Goal: Answer question/provide support: Share knowledge or assist other users

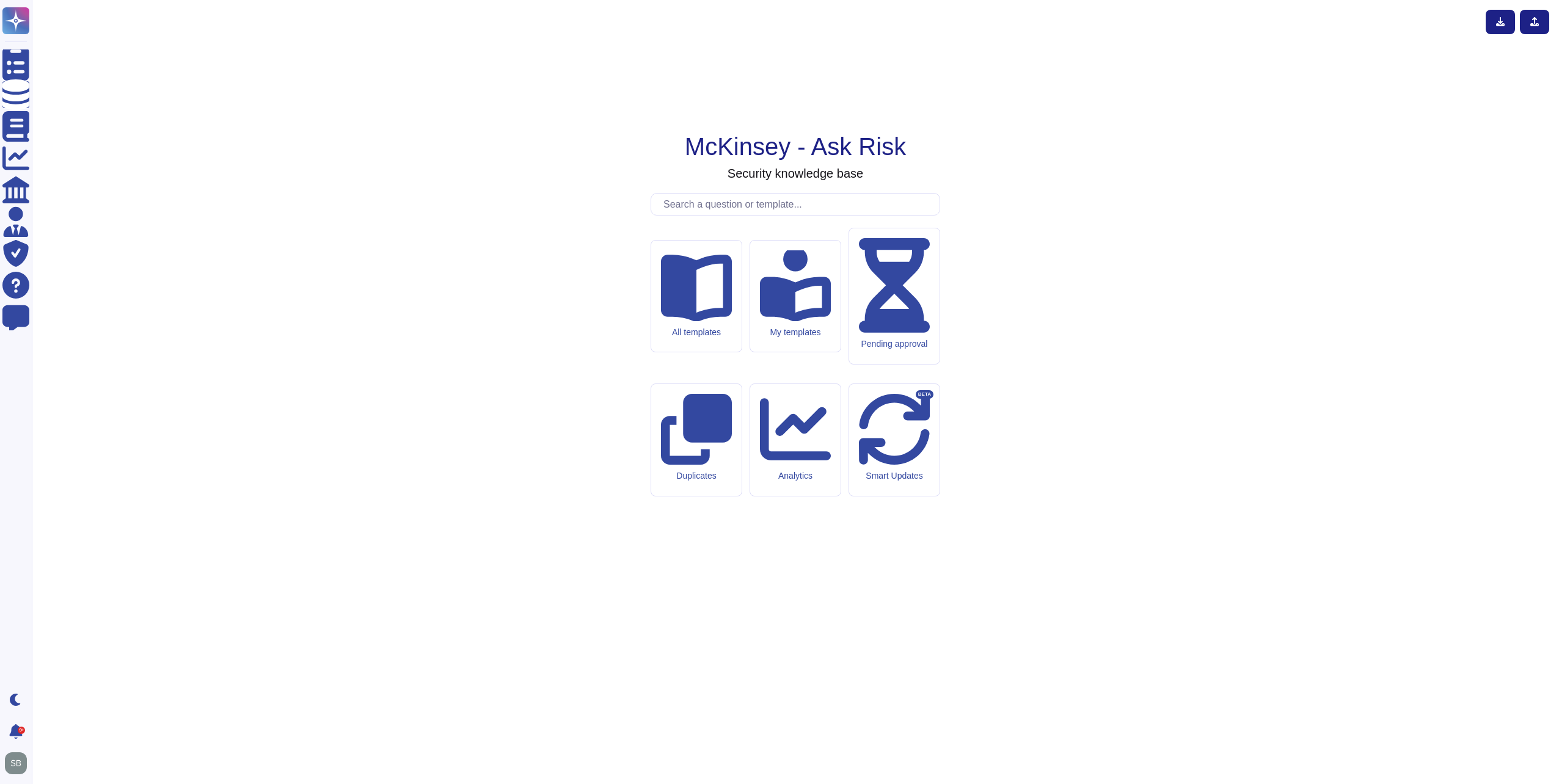
click at [781, 215] on input "text" at bounding box center [798, 204] width 282 height 22
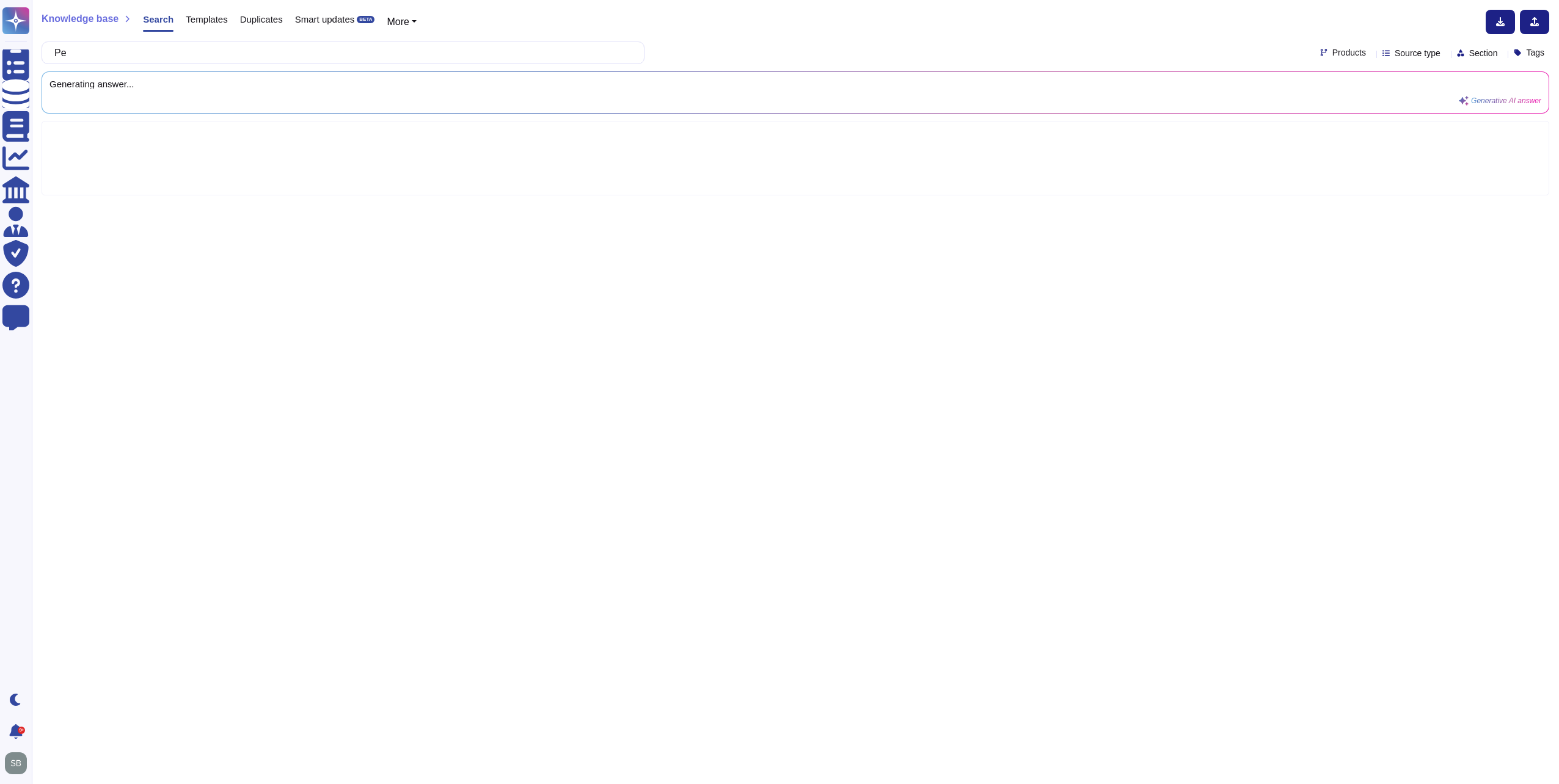
type input "P"
type input "Handling data in client engagements"
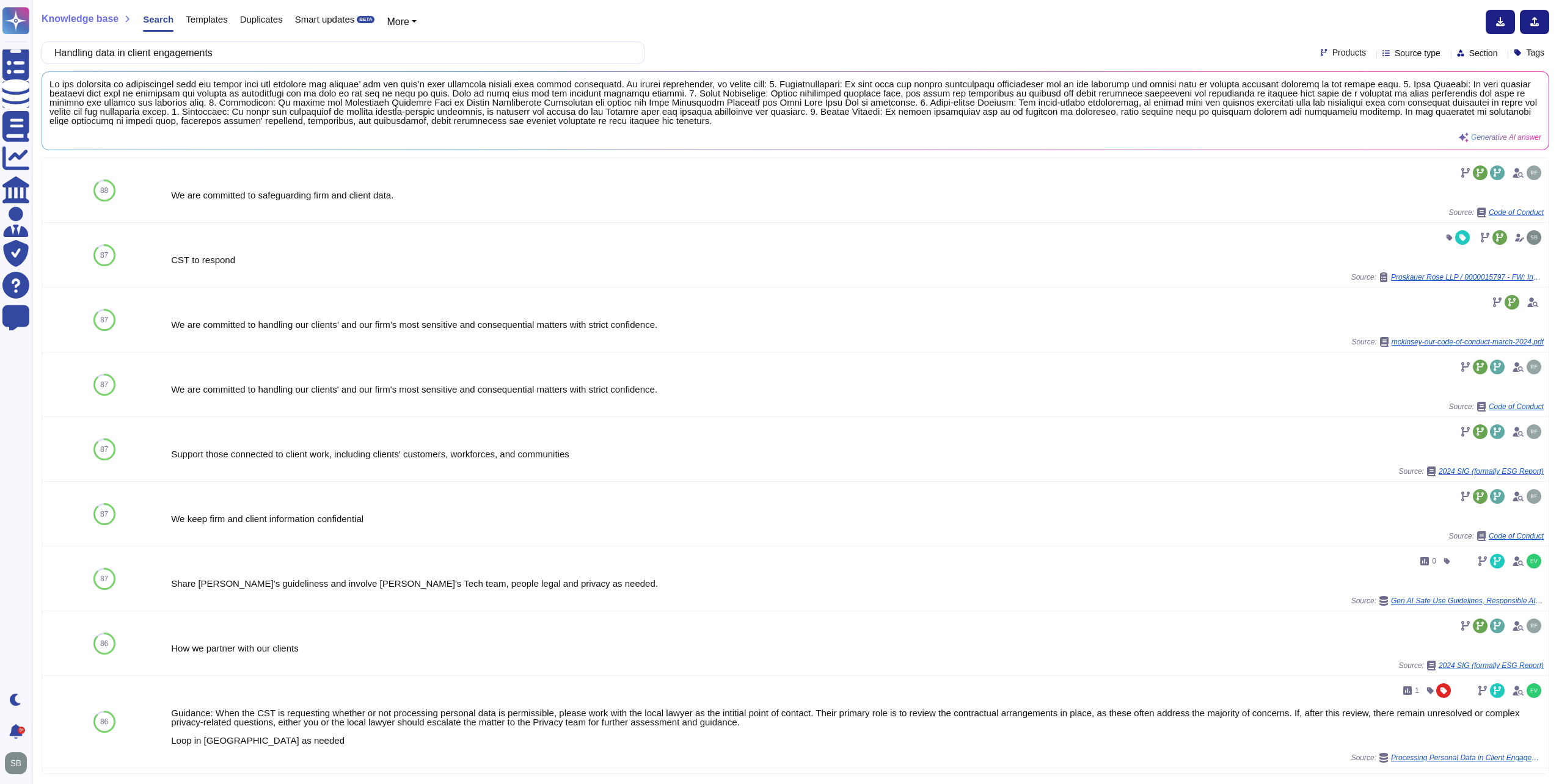
click at [1371, 54] on icon at bounding box center [1371, 54] width 0 height 0
click at [1307, 141] on div at bounding box center [1308, 141] width 10 height 10
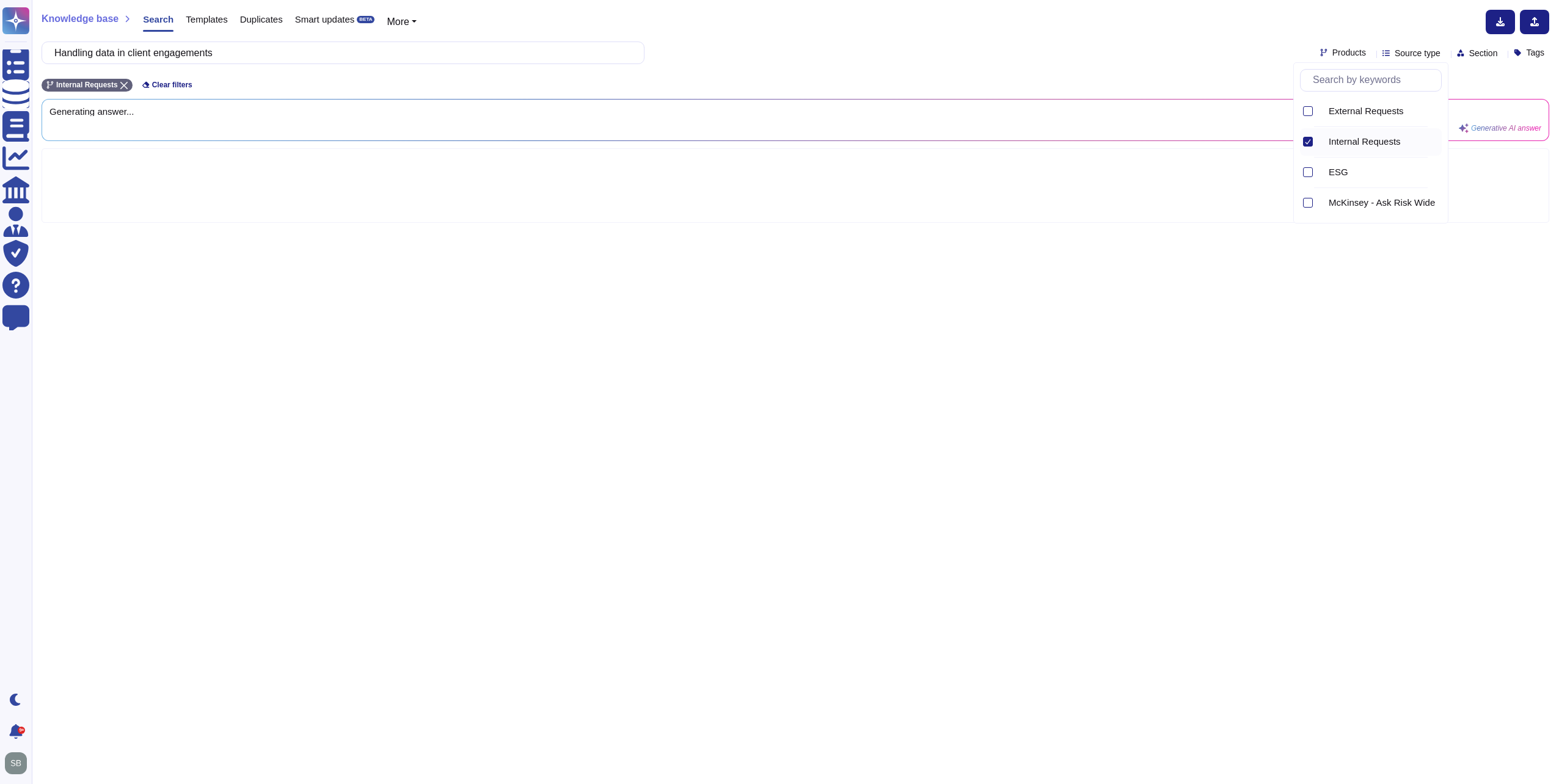
click at [1108, 31] on div "Knowledge base Search Templates Duplicates Smart updates BETA More" at bounding box center [790, 22] width 1499 height 25
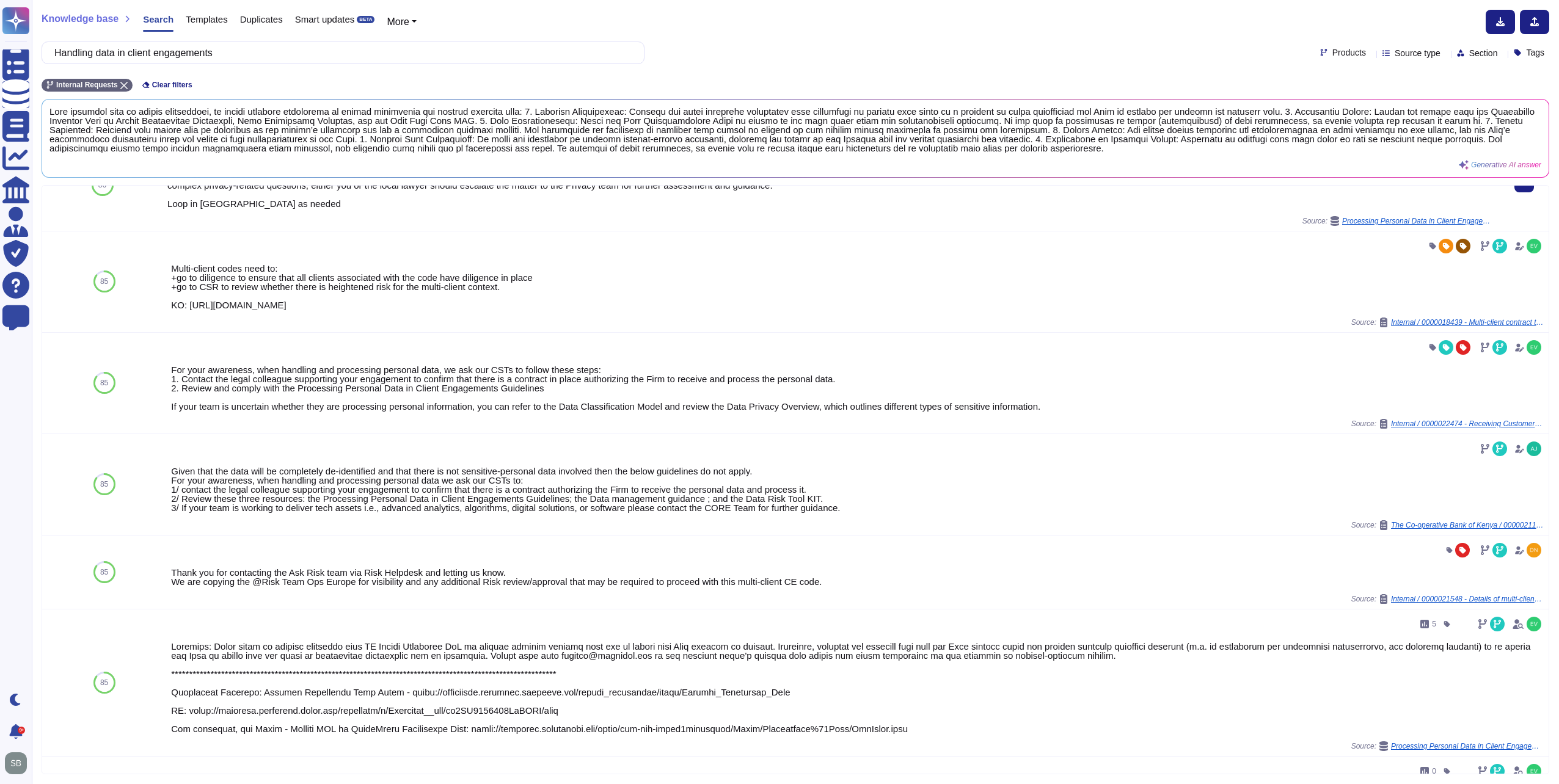
scroll to position [122, 0]
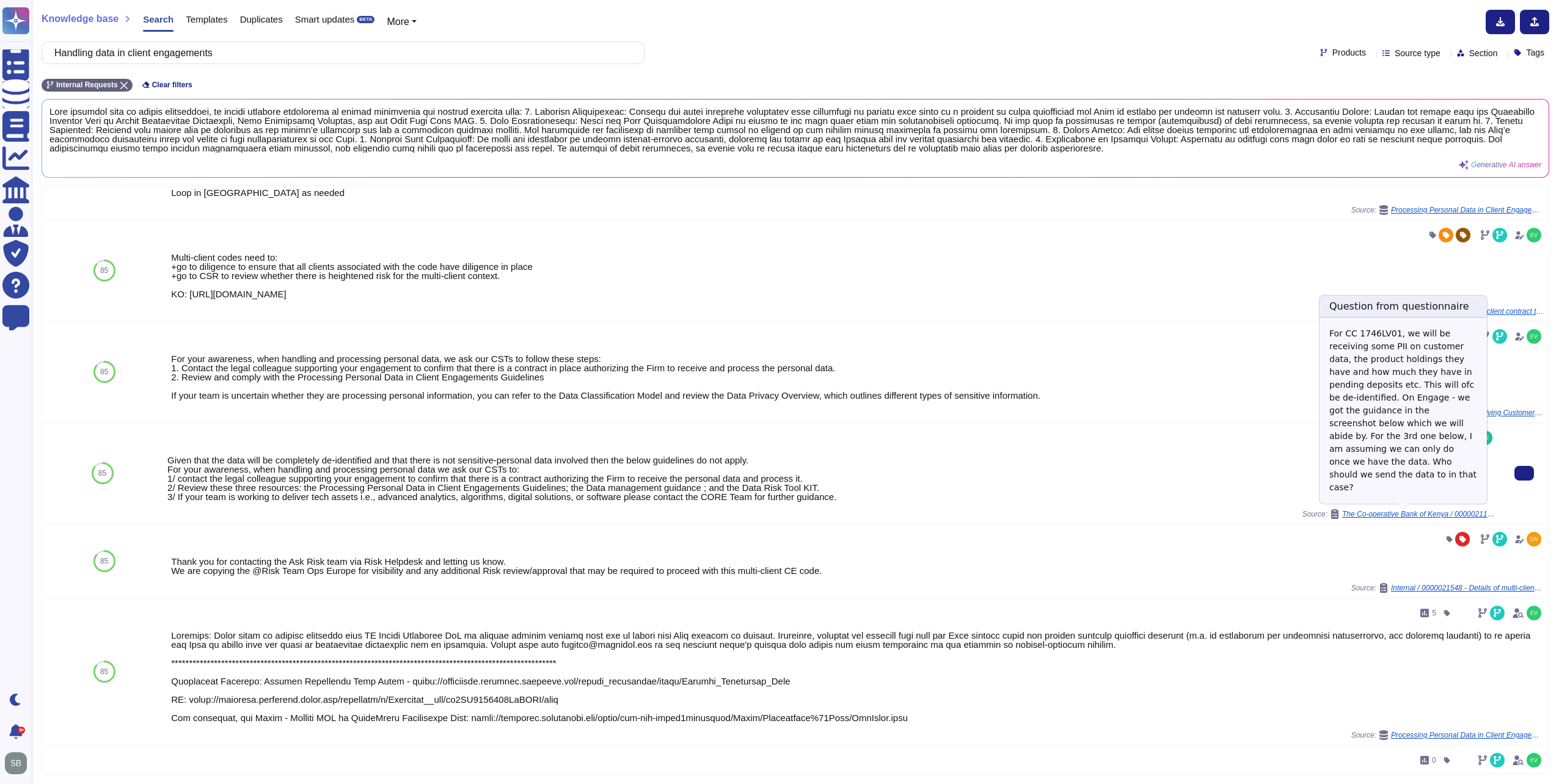
click at [1455, 513] on span "The Co-operative Bank of Kenya / 0000021182 - Coop - PII guidance" at bounding box center [1418, 514] width 153 height 7
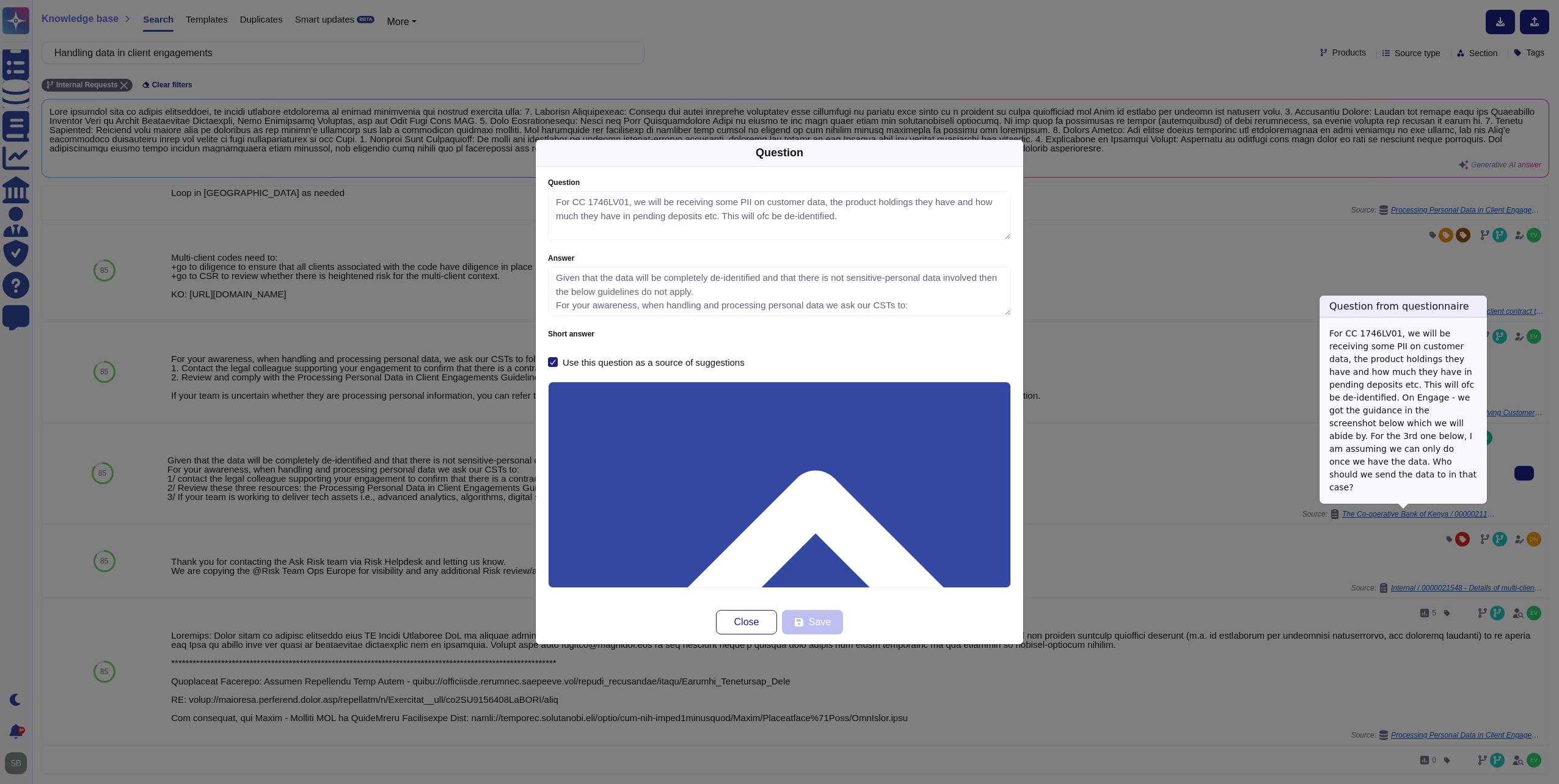
type textarea "For CC 1746LV01, we will be receiving some PII on customer data, the product ho…"
type textarea "Given that the data will be completely de-identified and that there is not sens…"
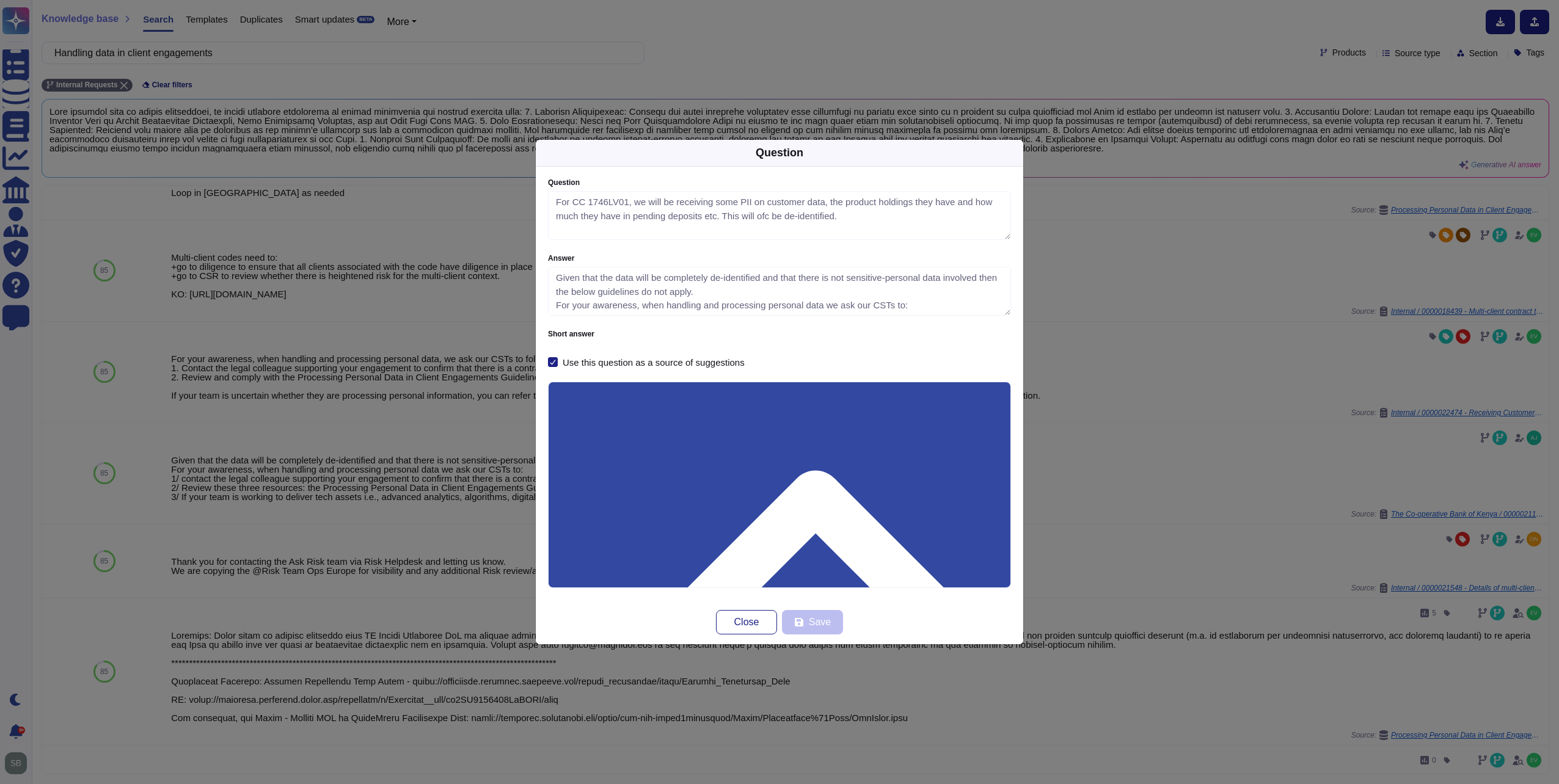
click at [1112, 337] on div "Question Question For CC 1746LV01, we will be receiving some PII on customer da…" at bounding box center [780, 392] width 1559 height 784
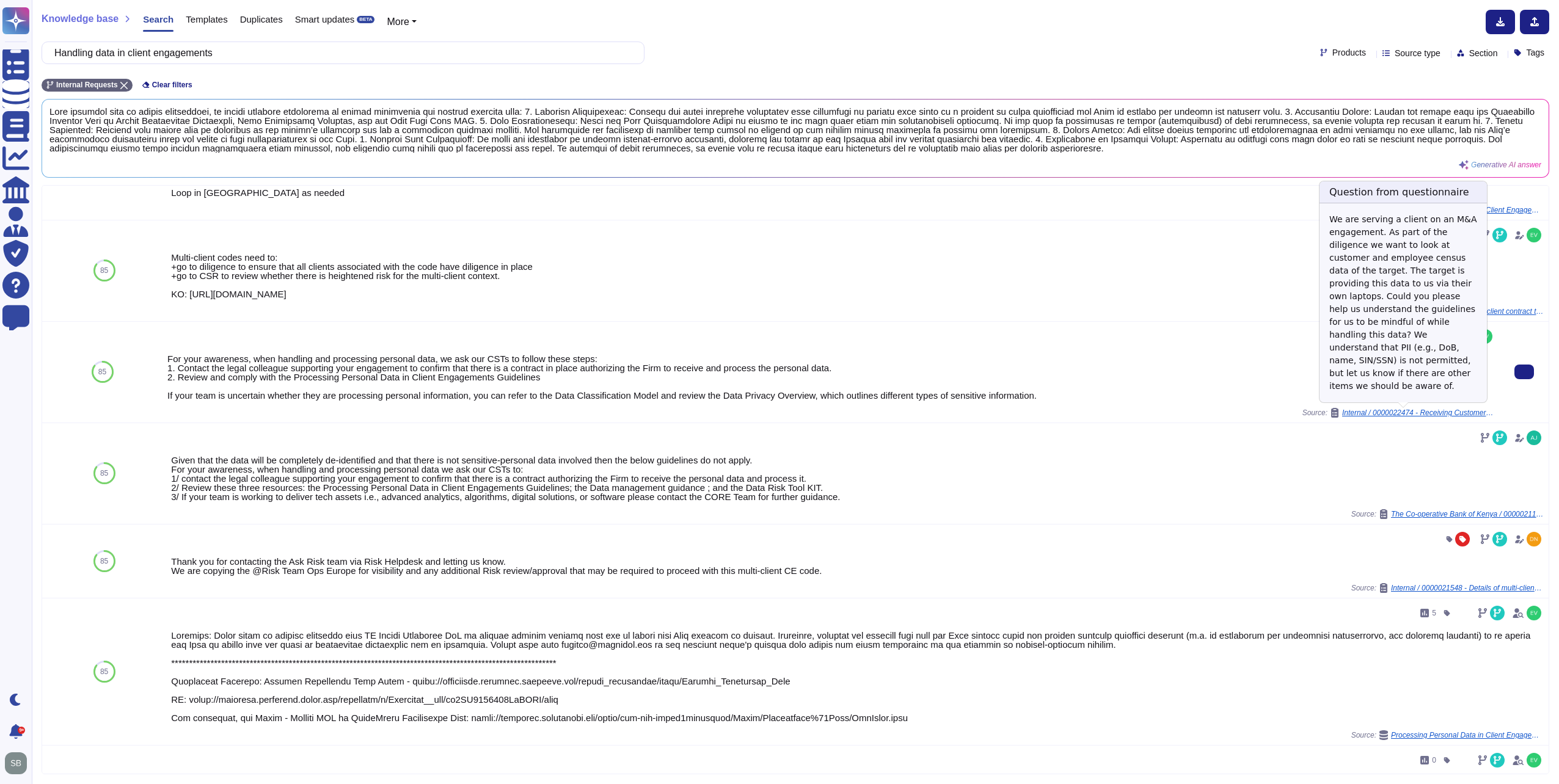
click at [1407, 413] on span "Internal / 0000022474 - Receiving Customer and Employee Data" at bounding box center [1418, 413] width 153 height 7
click at [1450, 409] on span "Internal / 0000022474 - Receiving Customer and Employee Data" at bounding box center [1418, 413] width 153 height 7
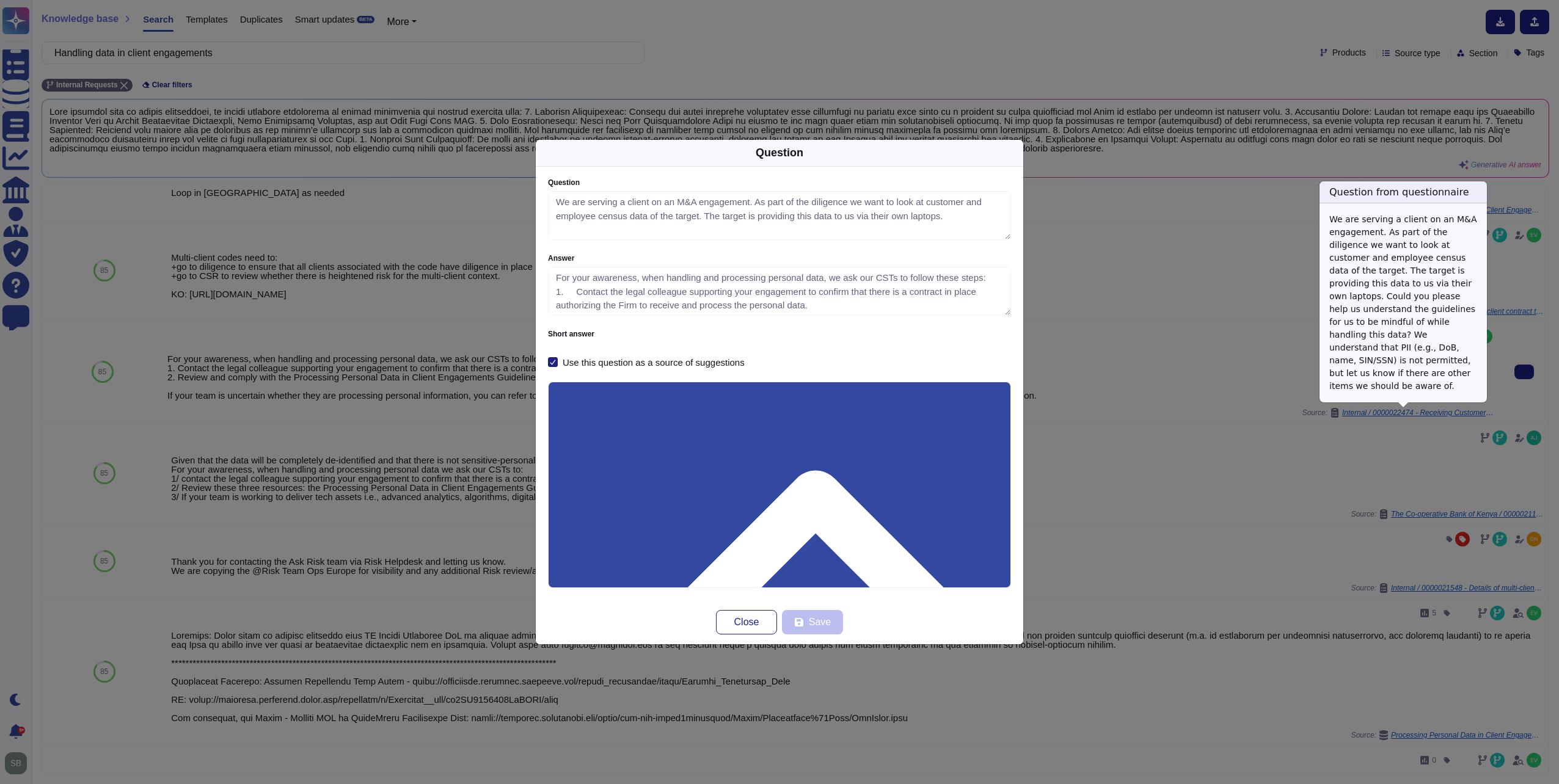
type textarea "We are serving a client on an M&A engagement. As part of the diligence we want …"
type textarea "For your awareness, when handling and processing personal data, we ask our CSTs…"
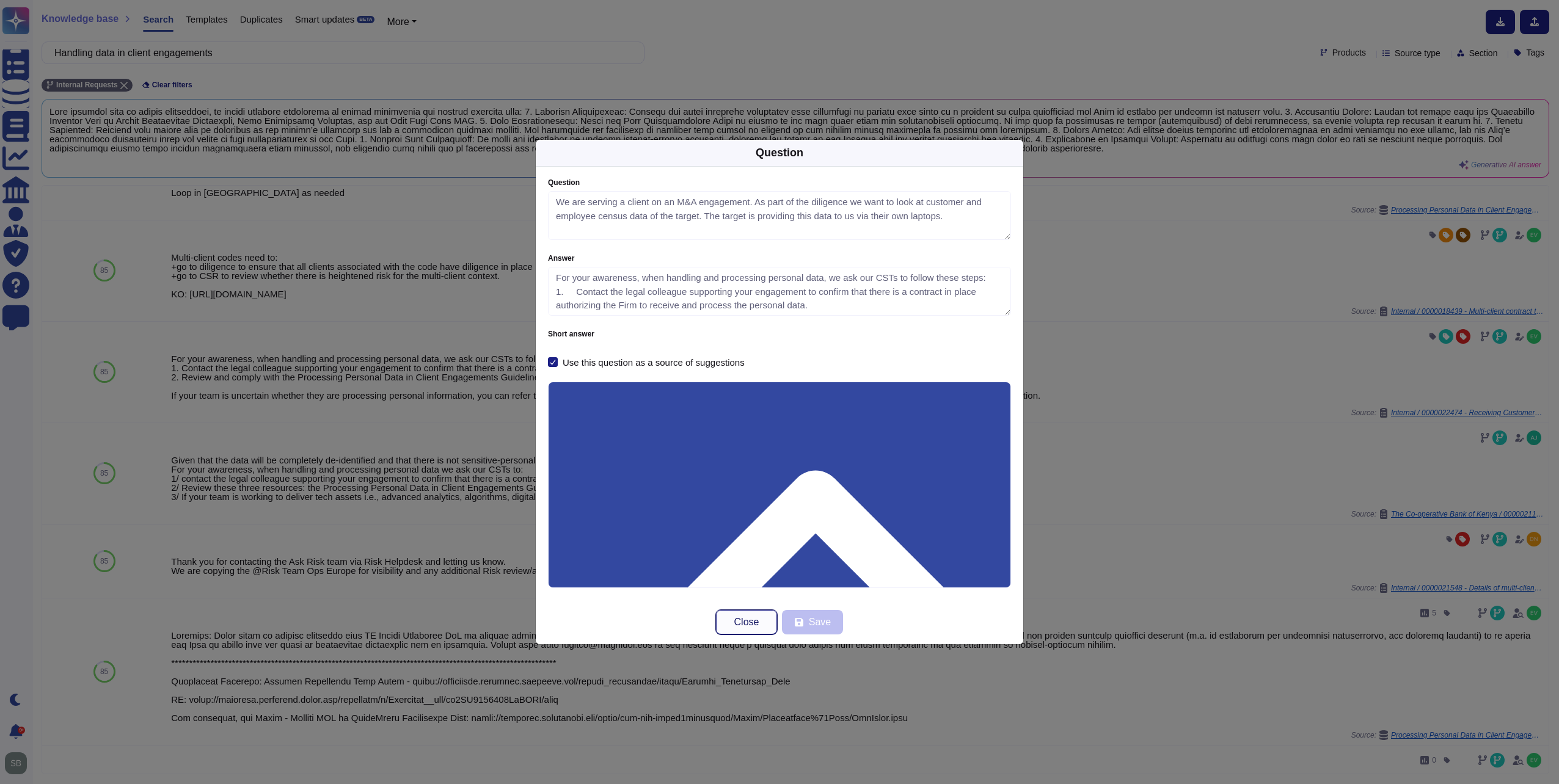
click at [751, 619] on span "Close" at bounding box center [746, 622] width 25 height 10
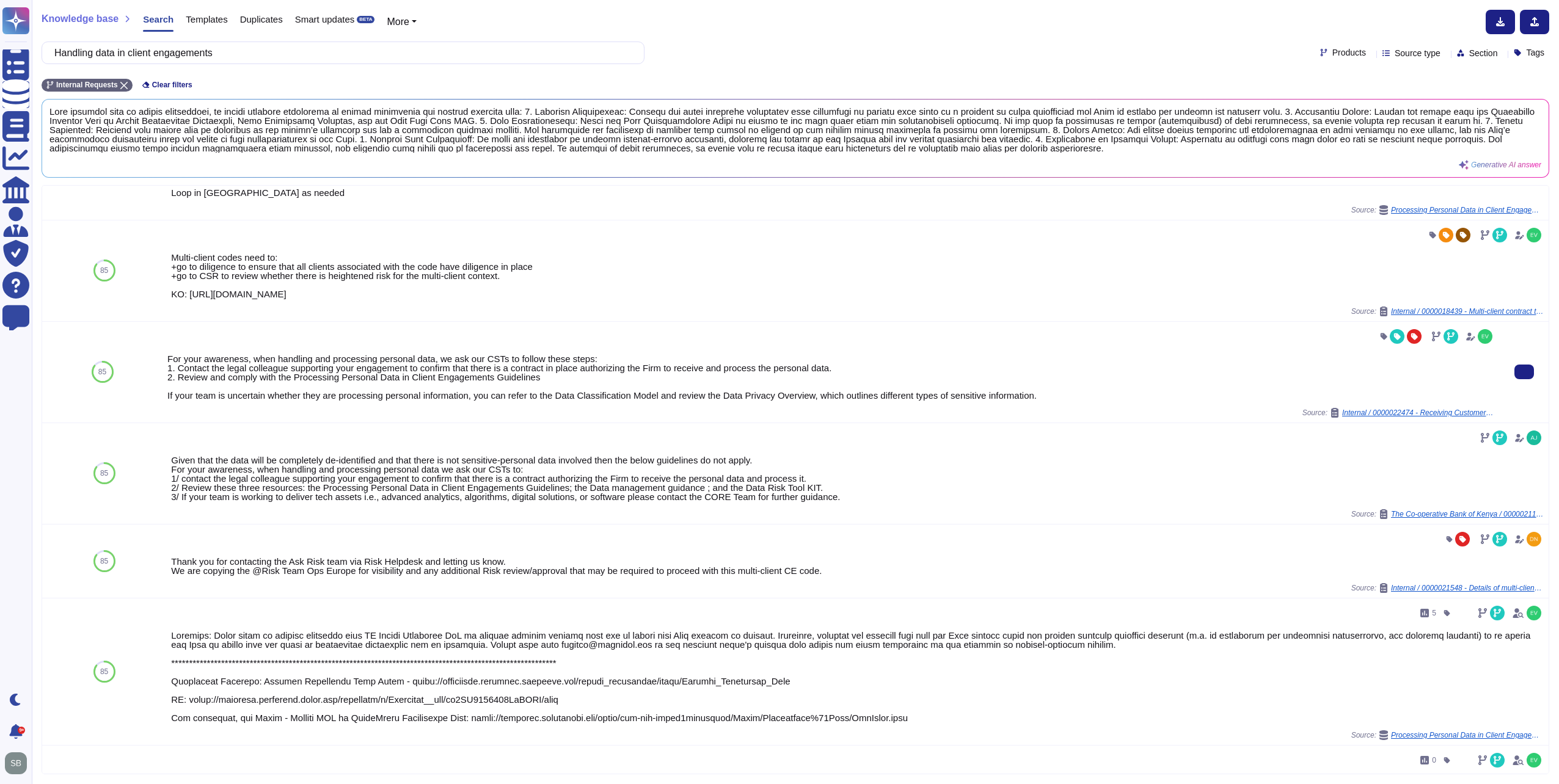
click at [1240, 367] on div "For your awareness, when handling and processing personal data, we ask our CSTs…" at bounding box center [831, 376] width 1327 height 45
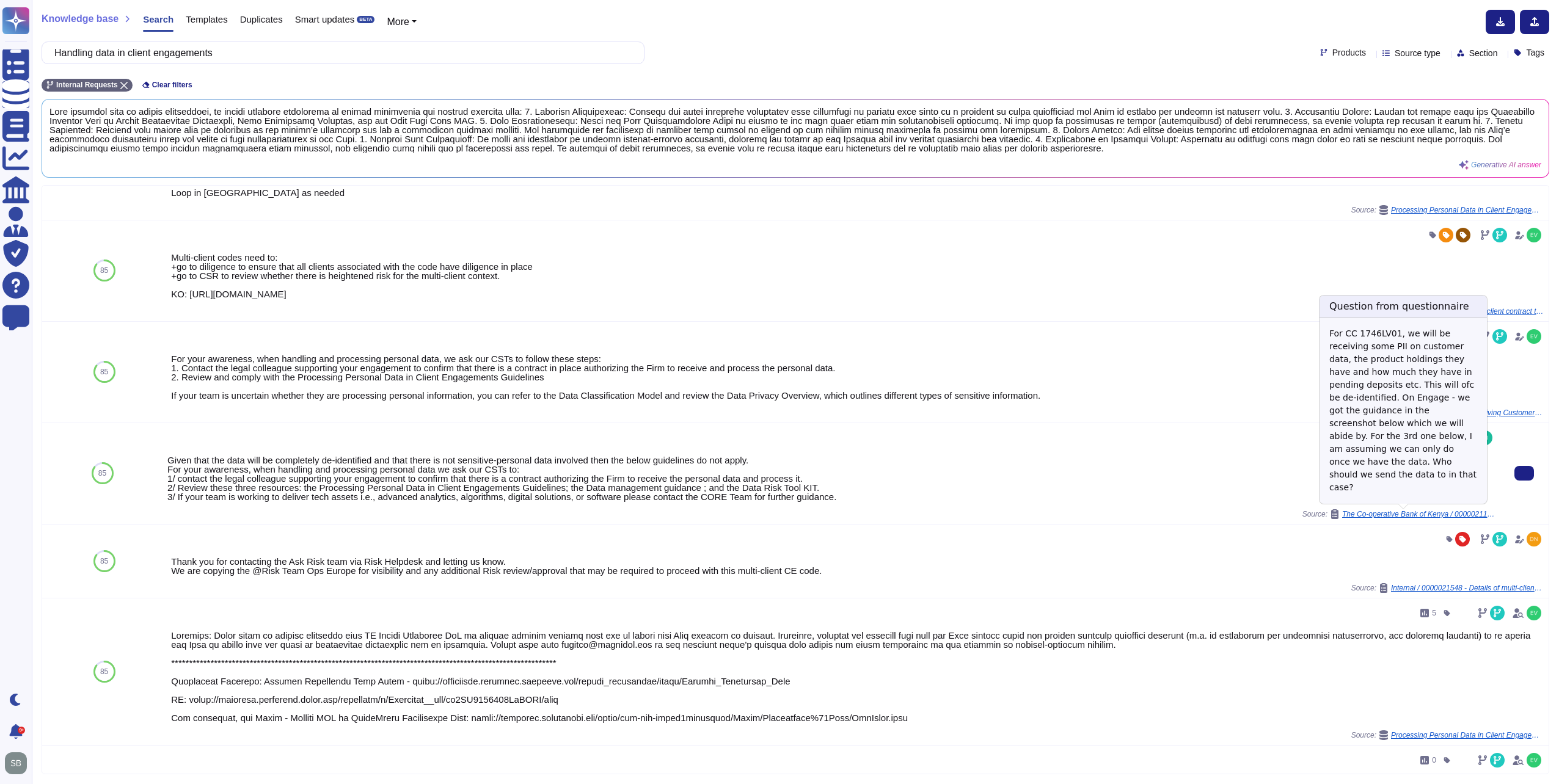
click at [1470, 514] on span "The Co-operative Bank of Kenya / 0000021182 - Coop - PII guidance" at bounding box center [1418, 514] width 153 height 7
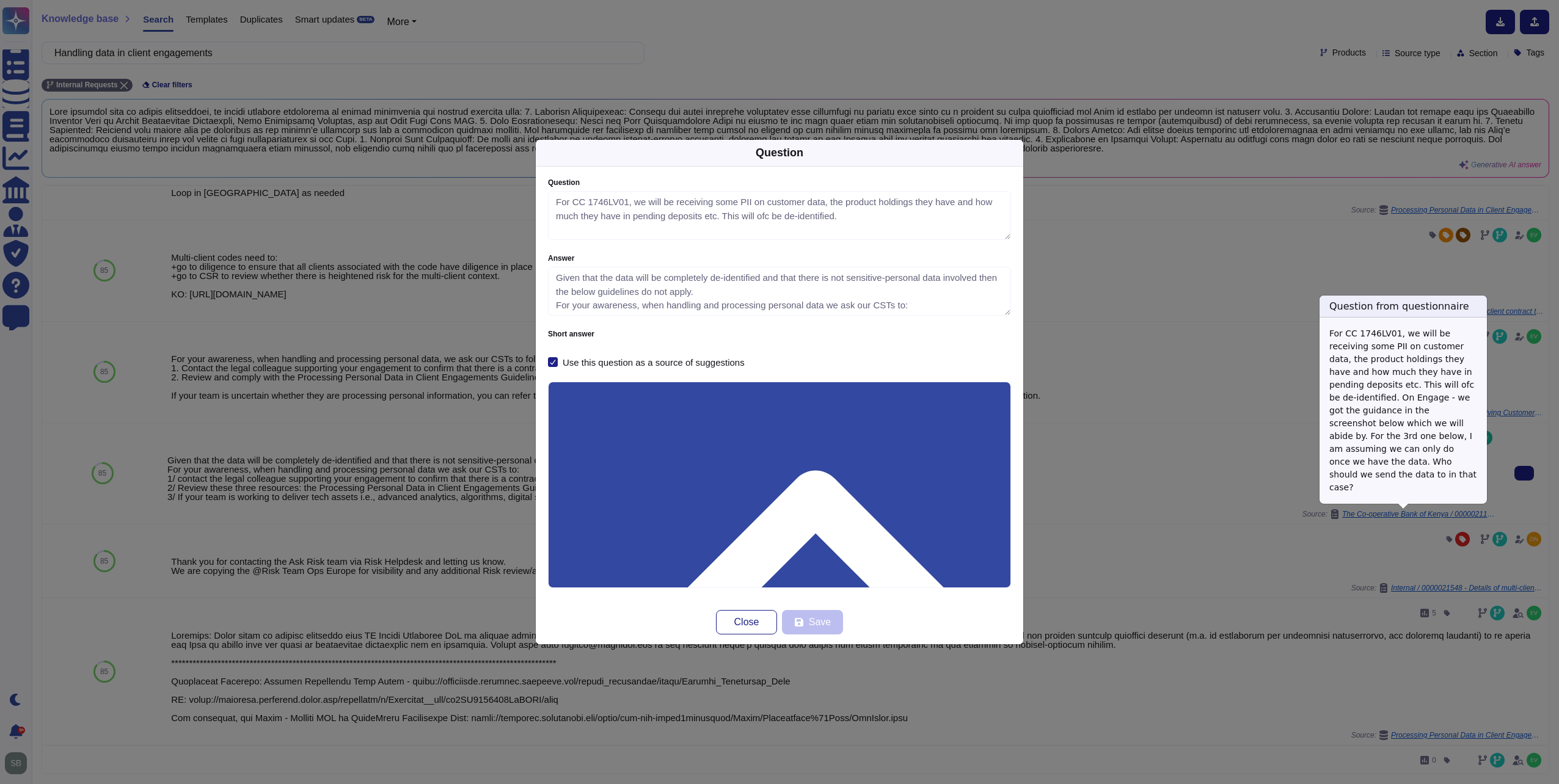
type textarea "For CC 1746LV01, we will be receiving some PII on customer data, the product ho…"
type textarea "Given that the data will be completely de-identified and that there is not sens…"
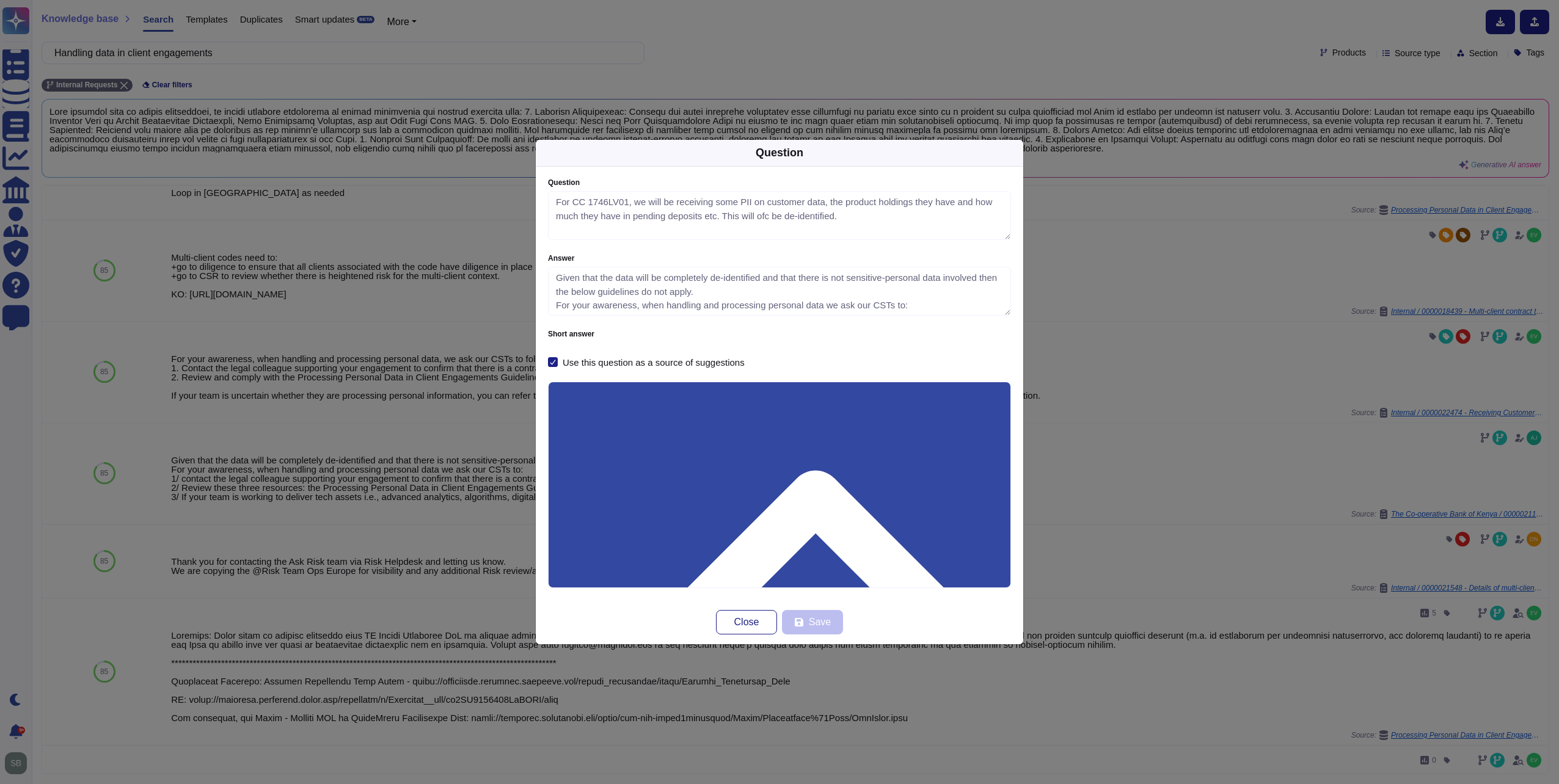
click at [1192, 543] on div "Question Question For CC 1746LV01, we will be receiving some PII on customer da…" at bounding box center [780, 392] width 1559 height 784
